Goal: Transaction & Acquisition: Purchase product/service

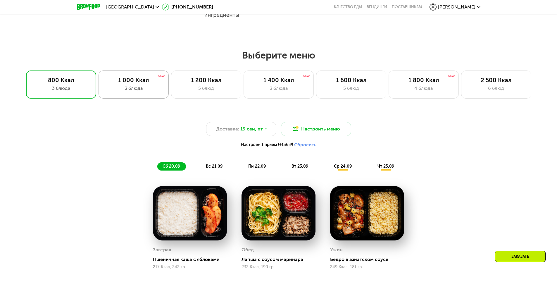
scroll to position [410, 0]
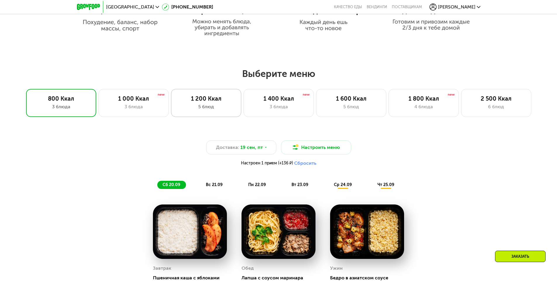
click at [179, 97] on div "1 200 Ккал" at bounding box center [206, 98] width 58 height 7
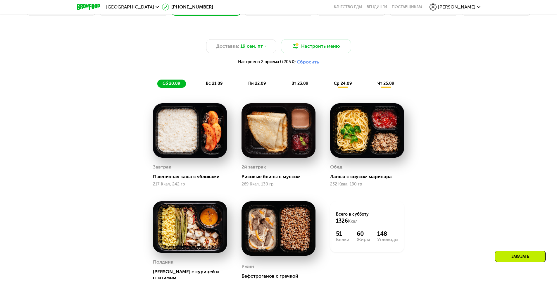
scroll to position [556, 0]
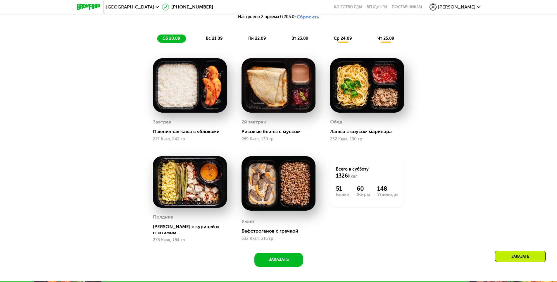
click at [222, 37] on div "вс 21.09" at bounding box center [215, 39] width 28 height 8
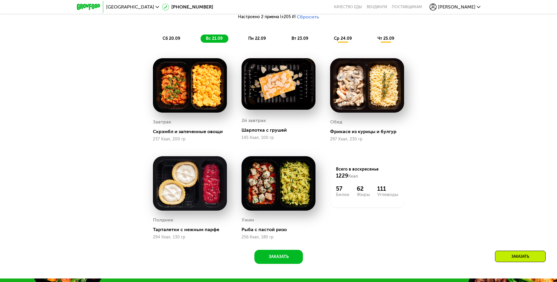
click at [262, 41] on span "пн 22.09" at bounding box center [257, 38] width 18 height 5
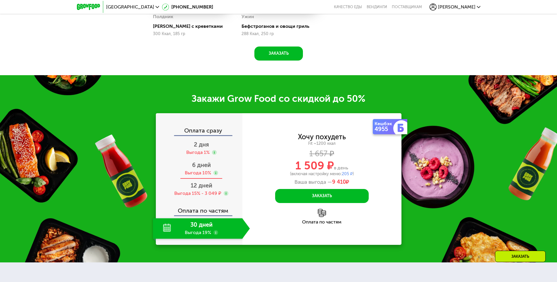
scroll to position [761, 0]
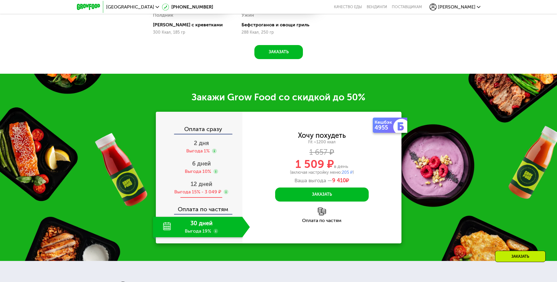
click at [194, 181] on div "12 дней Выгода 15% - 3 049 ₽" at bounding box center [201, 188] width 97 height 20
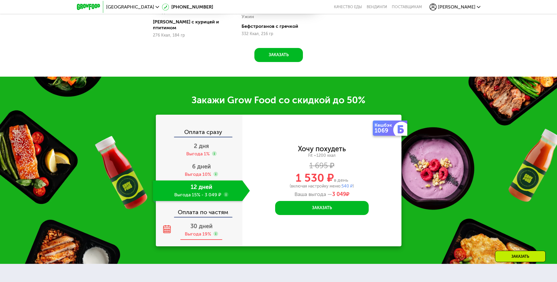
click at [186, 229] on div "30 дней Выгода 19%" at bounding box center [201, 230] width 97 height 20
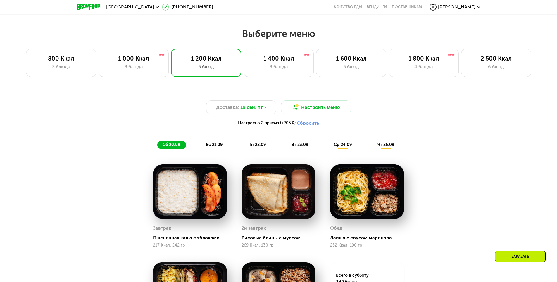
scroll to position [380, 0]
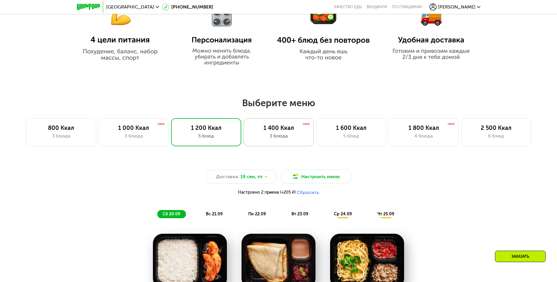
click at [277, 143] on div "1 400 Ккал 3 блюда" at bounding box center [279, 132] width 70 height 28
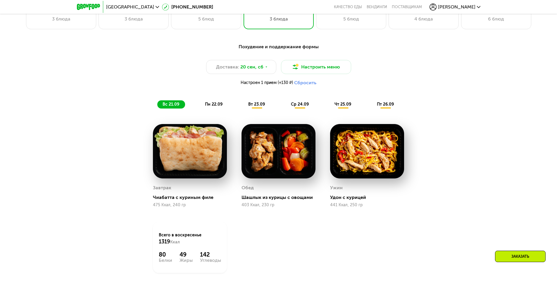
scroll to position [468, 0]
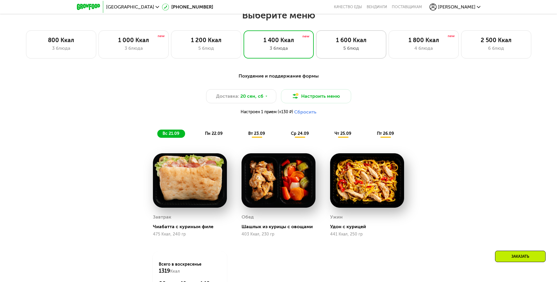
click at [341, 52] on div "5 блюд" at bounding box center [351, 48] width 58 height 7
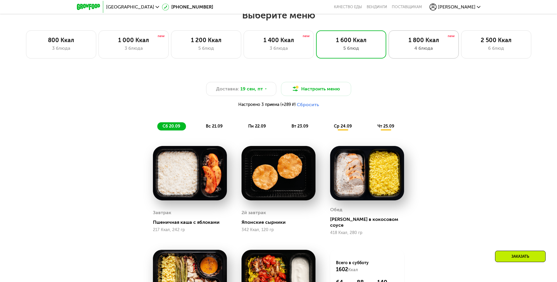
click at [410, 48] on div "4 блюда" at bounding box center [424, 48] width 58 height 7
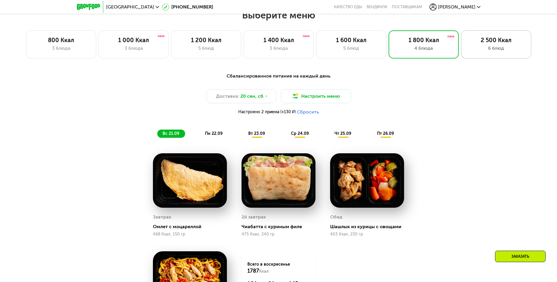
click at [484, 52] on div "6 блюд" at bounding box center [497, 48] width 58 height 7
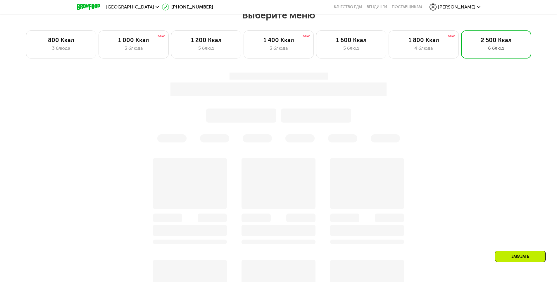
click at [432, 87] on div at bounding box center [279, 86] width 346 height 27
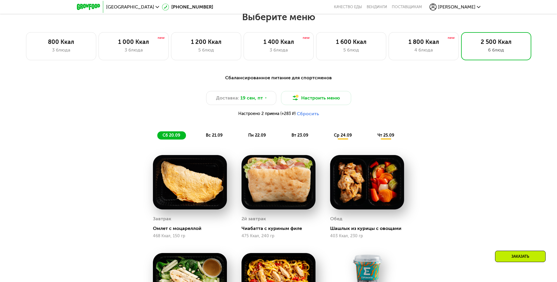
scroll to position [439, 0]
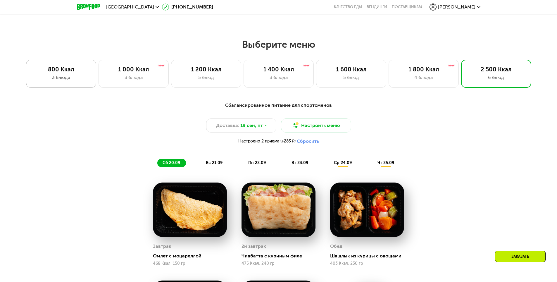
click at [46, 73] on div "800 Ккал" at bounding box center [61, 69] width 58 height 7
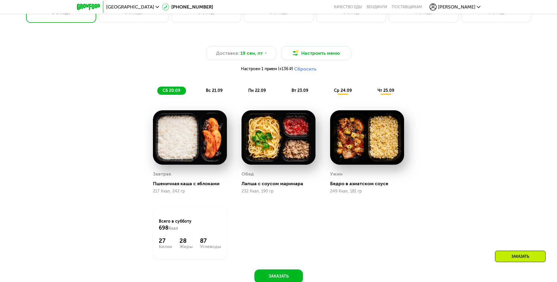
scroll to position [380, 0]
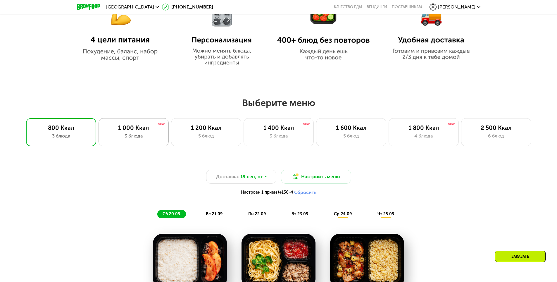
click at [113, 130] on div "1 000 Ккал" at bounding box center [134, 127] width 58 height 7
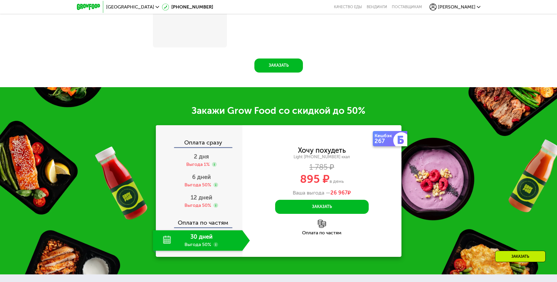
scroll to position [722, 0]
click at [204, 198] on span "12 дней" at bounding box center [202, 197] width 22 height 7
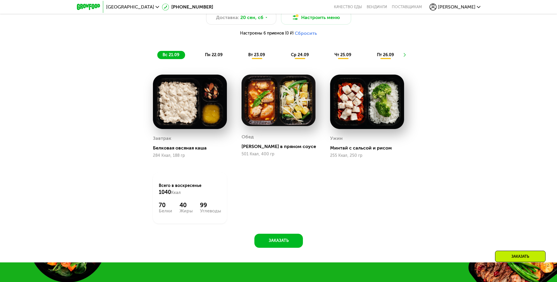
scroll to position [547, 0]
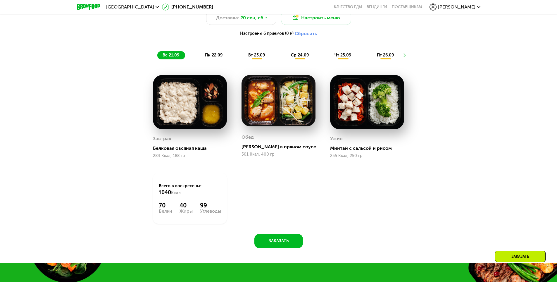
click at [409, 56] on div at bounding box center [404, 55] width 16 height 17
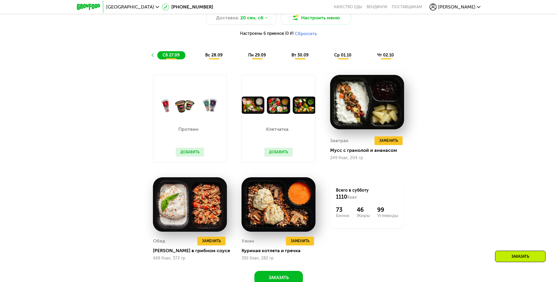
click at [387, 58] on span "чт 02.10" at bounding box center [386, 55] width 17 height 5
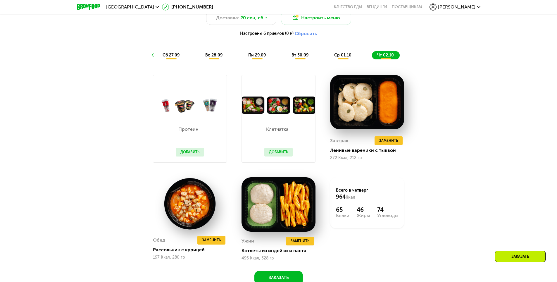
click at [337, 52] on div "Похудение и поддержание формы Доставка: [DATE] Настроить меню Настроены 6 прием…" at bounding box center [279, 26] width 346 height 65
click at [339, 58] on span "ср 01.10" at bounding box center [342, 55] width 17 height 5
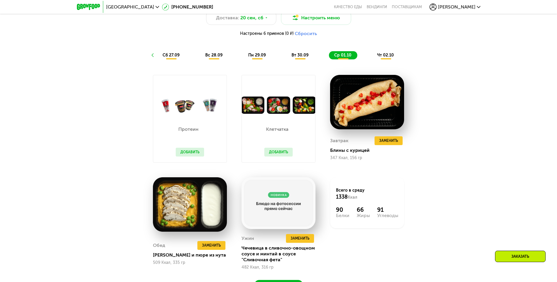
drag, startPoint x: 313, startPoint y: 58, endPoint x: 309, endPoint y: 57, distance: 3.9
click at [312, 58] on div "вт 30.09" at bounding box center [300, 55] width 28 height 8
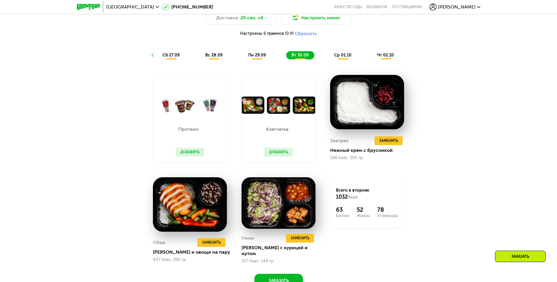
click at [259, 58] on span "пн 29.09" at bounding box center [257, 55] width 18 height 5
